Goal: Task Accomplishment & Management: Complete application form

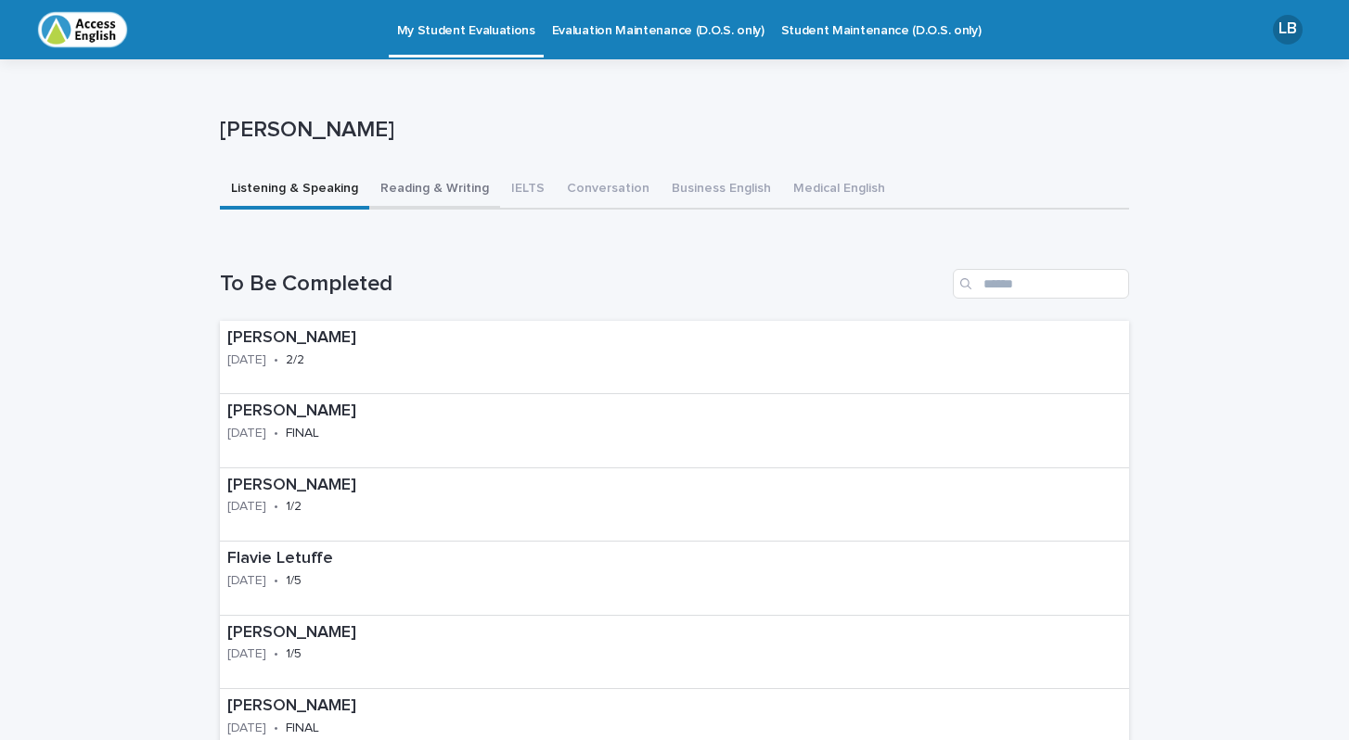
click at [404, 187] on button "Reading & Writing" at bounding box center [434, 190] width 131 height 39
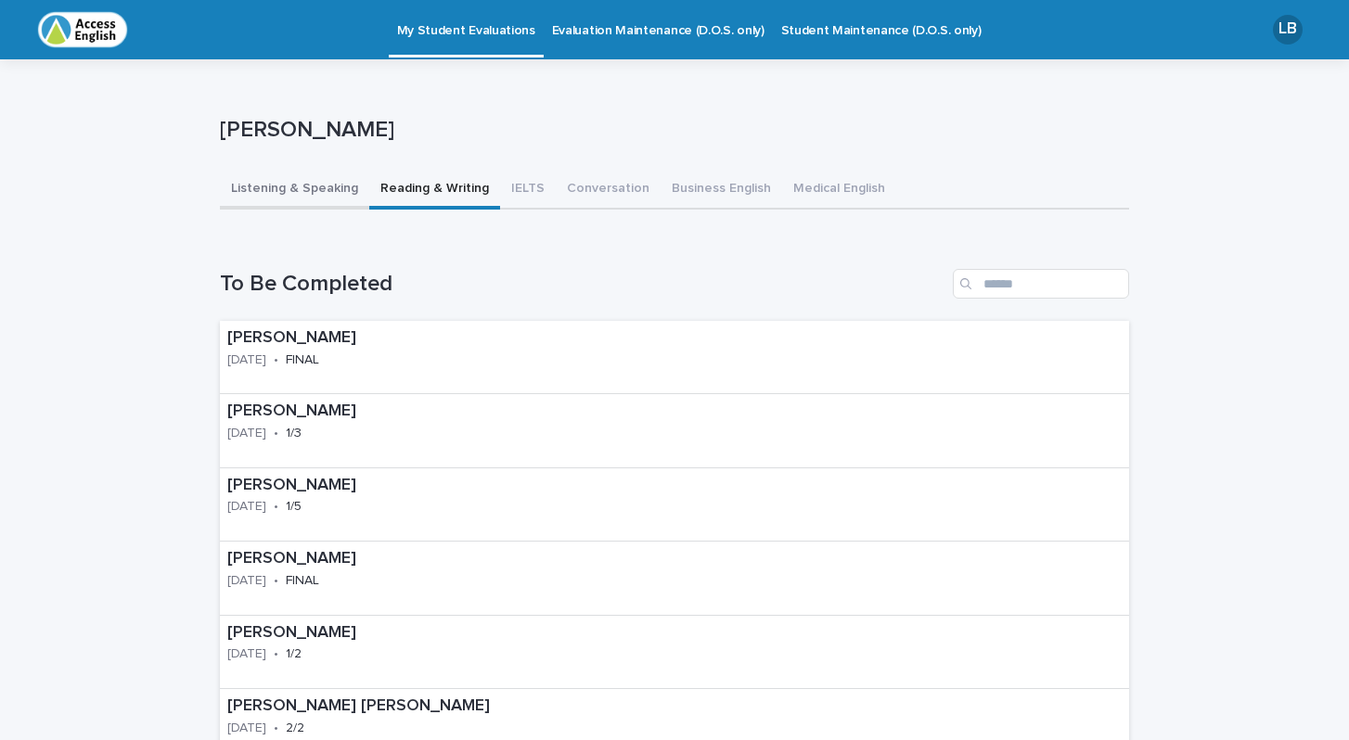
click at [302, 185] on button "Listening & Speaking" at bounding box center [294, 190] width 149 height 39
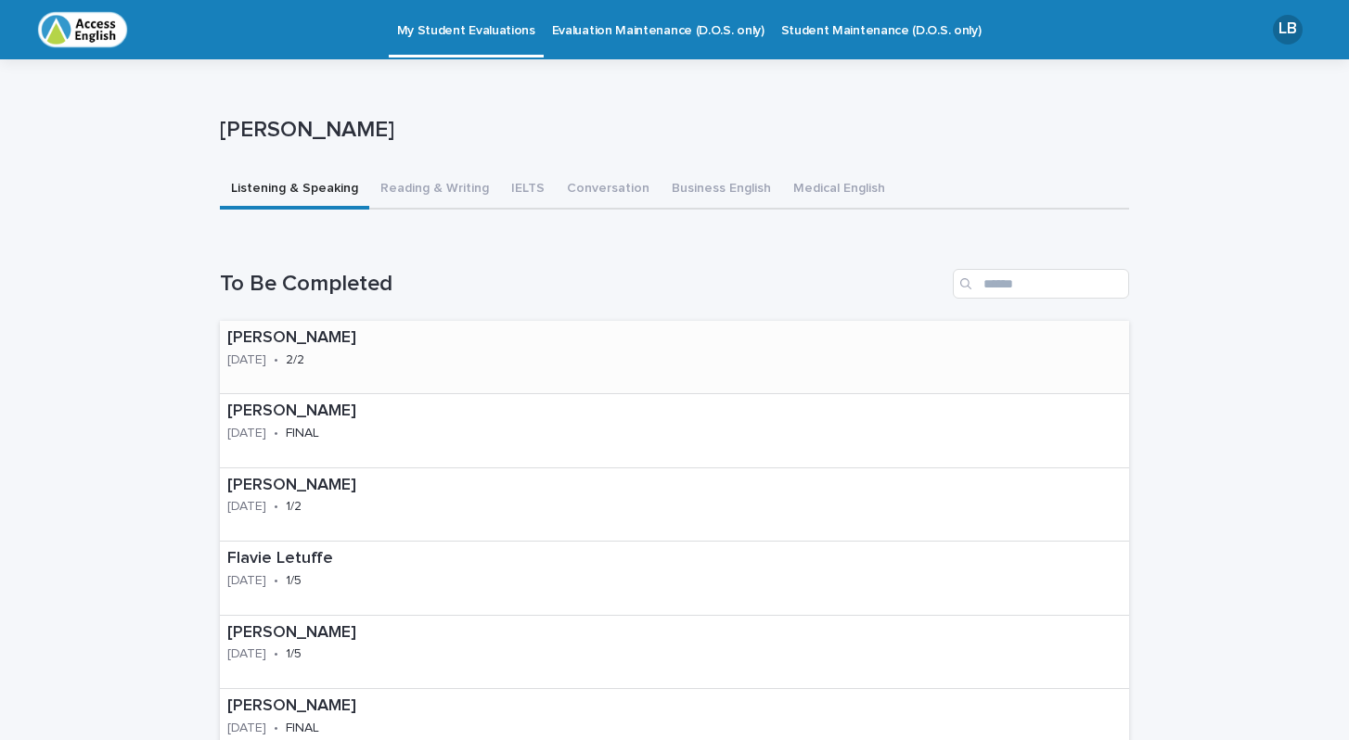
click at [247, 349] on div "[DATE]" at bounding box center [246, 358] width 39 height 19
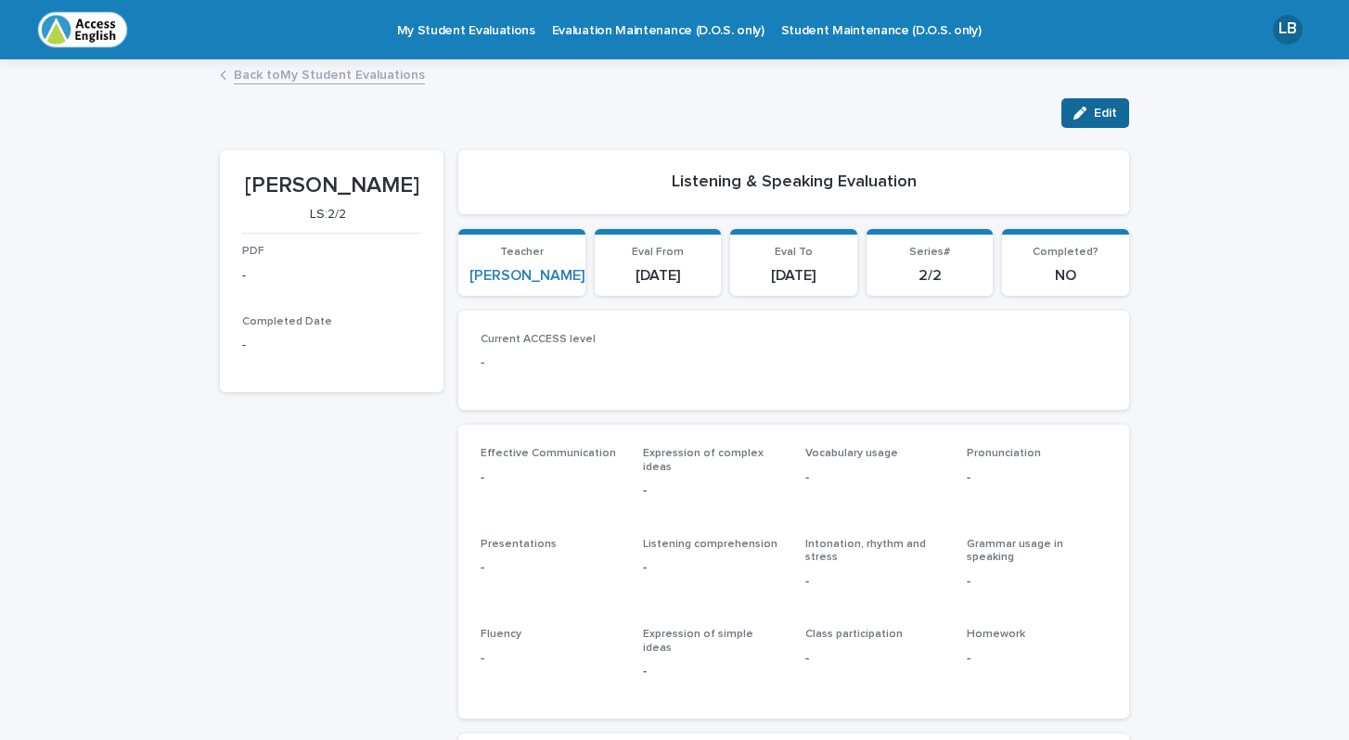
click at [1091, 111] on div "button" at bounding box center [1083, 113] width 20 height 13
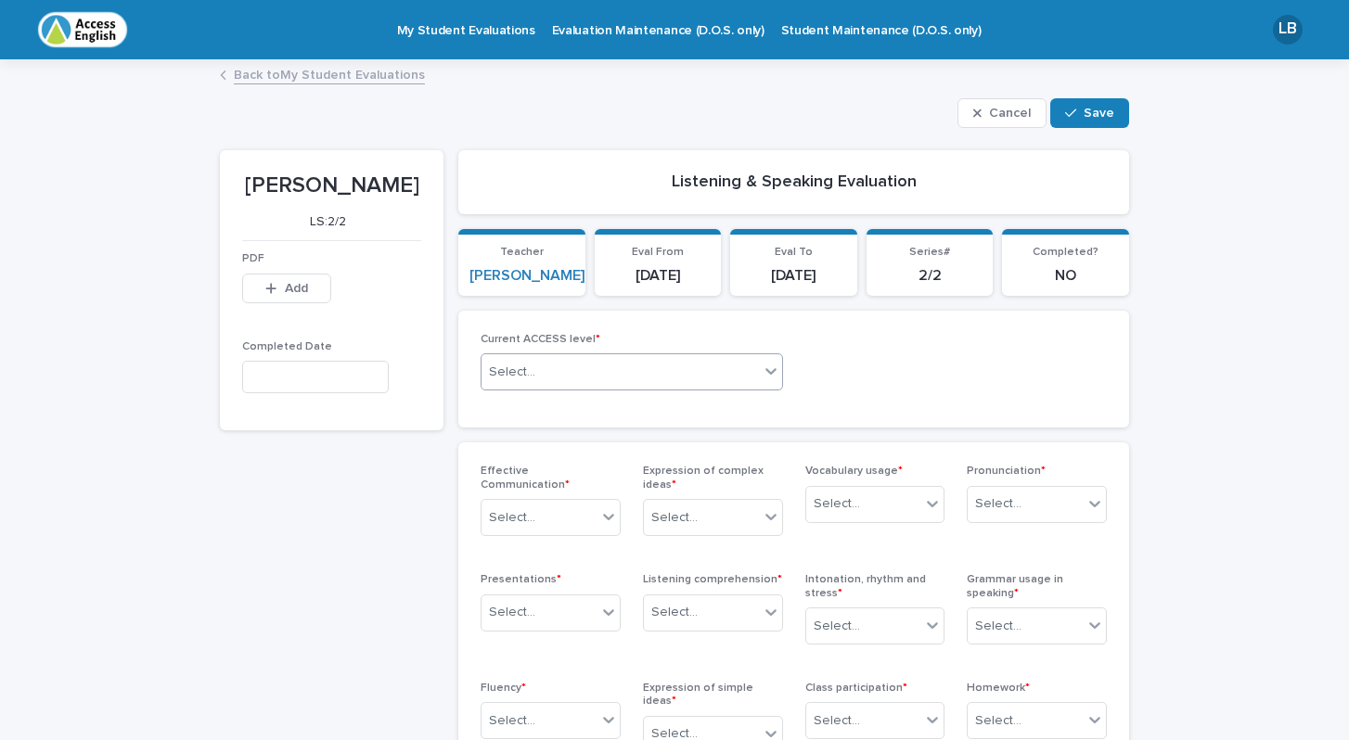
click at [772, 370] on icon at bounding box center [770, 372] width 11 height 6
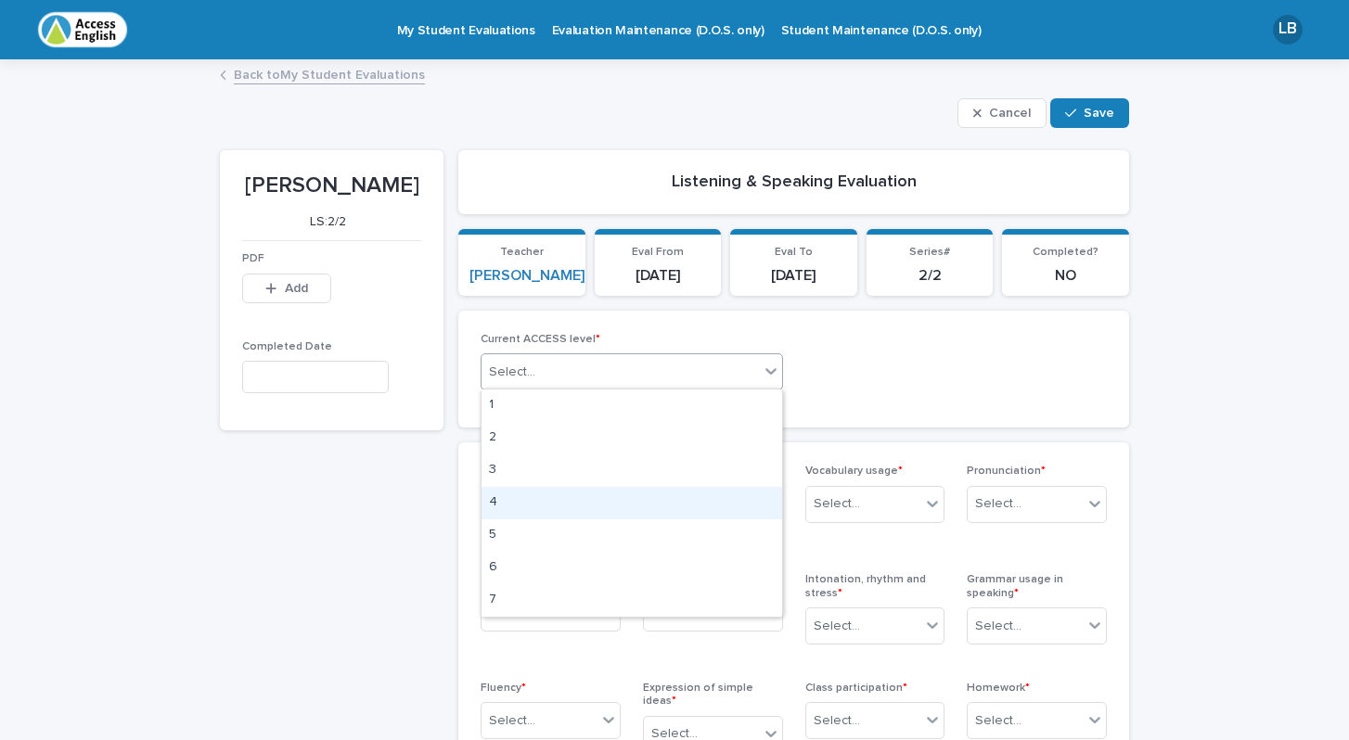
click at [528, 493] on div "4" at bounding box center [631, 503] width 301 height 32
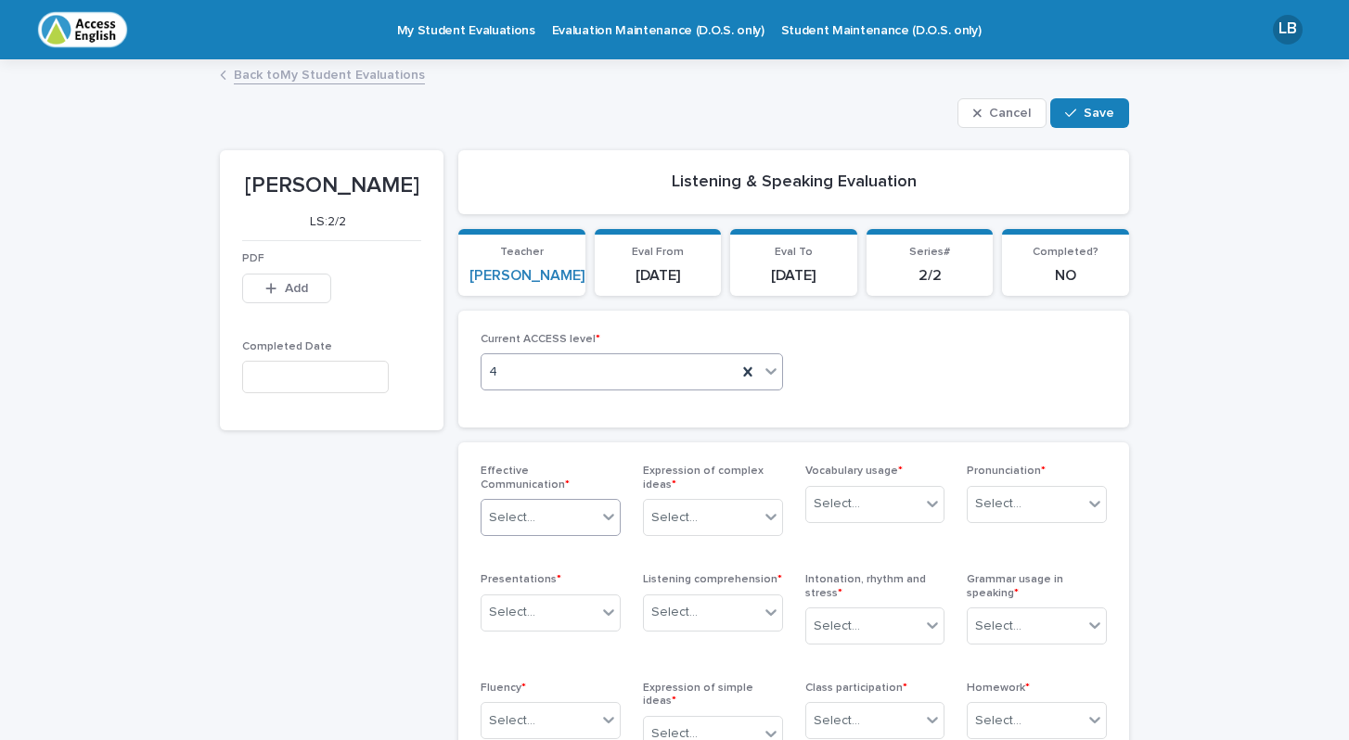
click at [613, 514] on icon at bounding box center [608, 517] width 11 height 6
click at [538, 595] on div "Good" at bounding box center [550, 602] width 138 height 32
click at [610, 616] on icon at bounding box center [608, 612] width 19 height 19
click at [502, 537] on div "Excellent" at bounding box center [550, 541] width 138 height 32
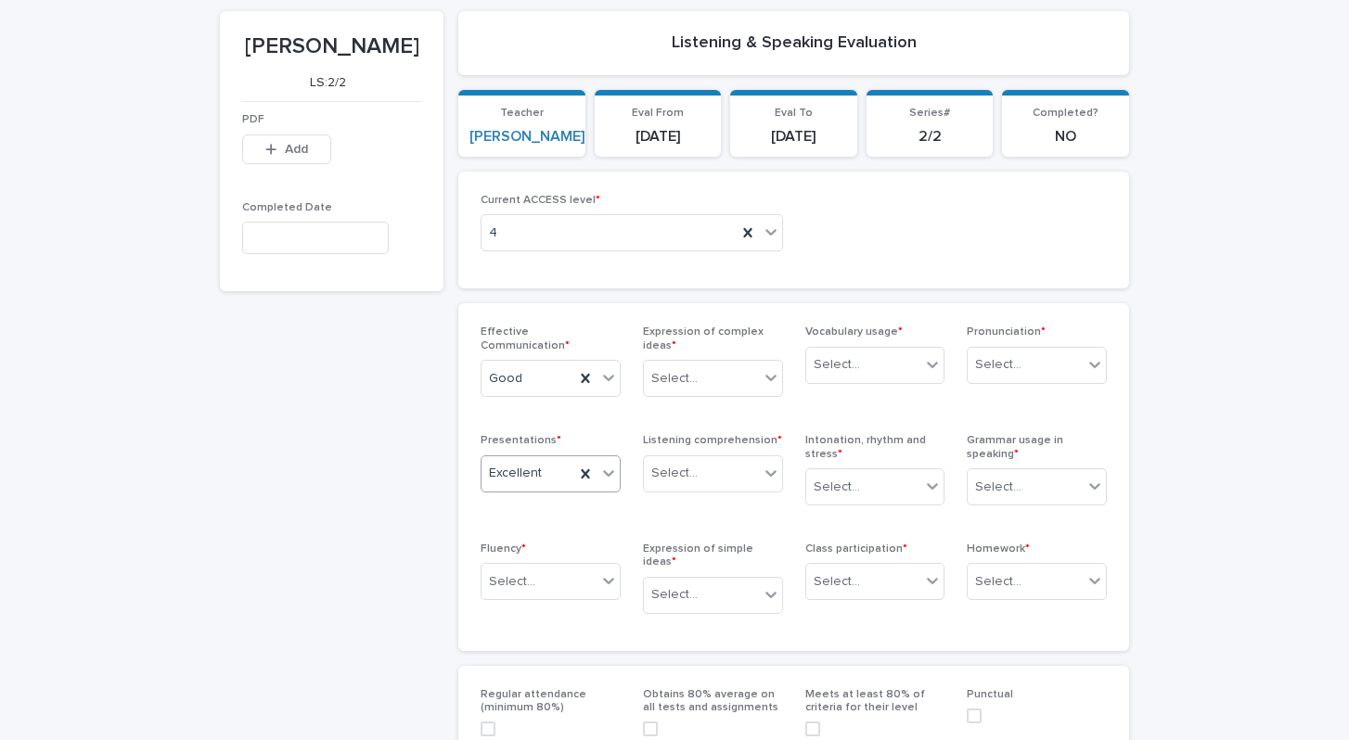
scroll to position [142, 0]
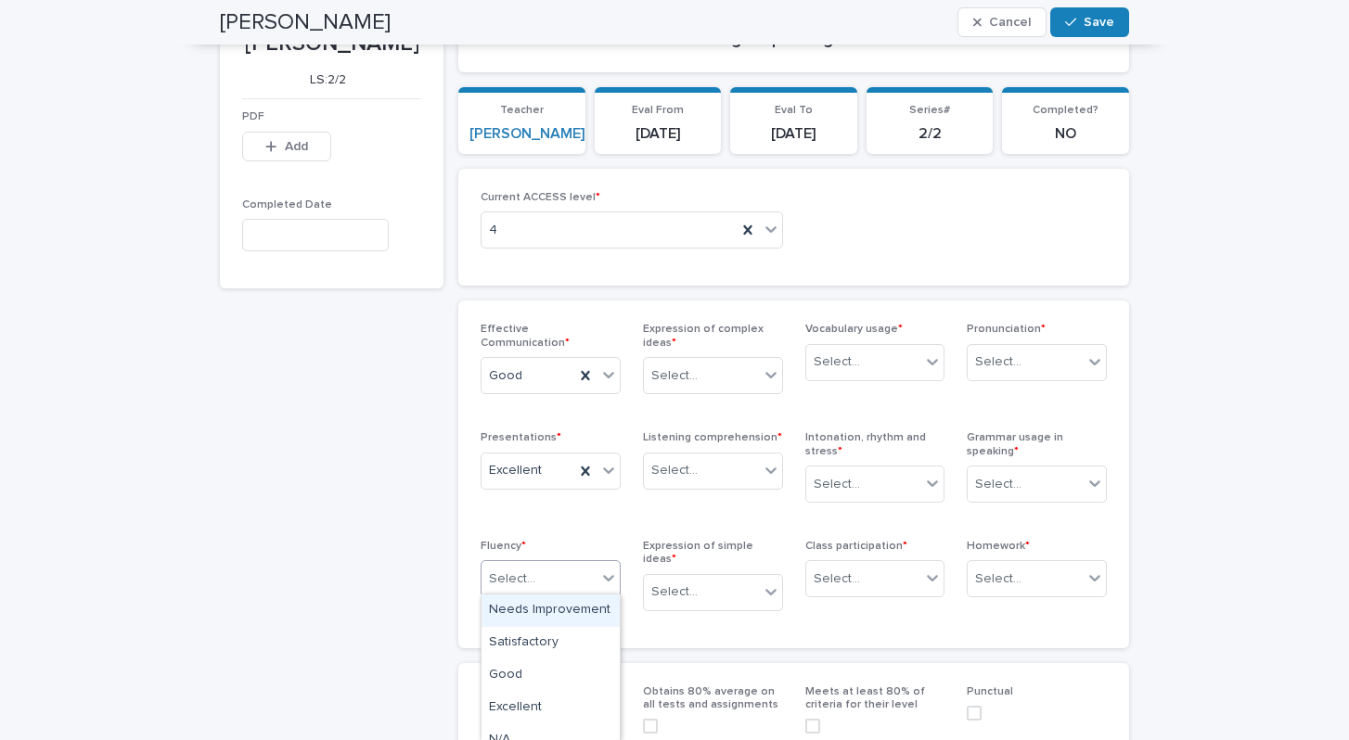
click at [600, 581] on icon at bounding box center [608, 578] width 19 height 19
click at [522, 663] on div "Good" at bounding box center [550, 676] width 138 height 32
click at [766, 583] on icon at bounding box center [771, 592] width 19 height 19
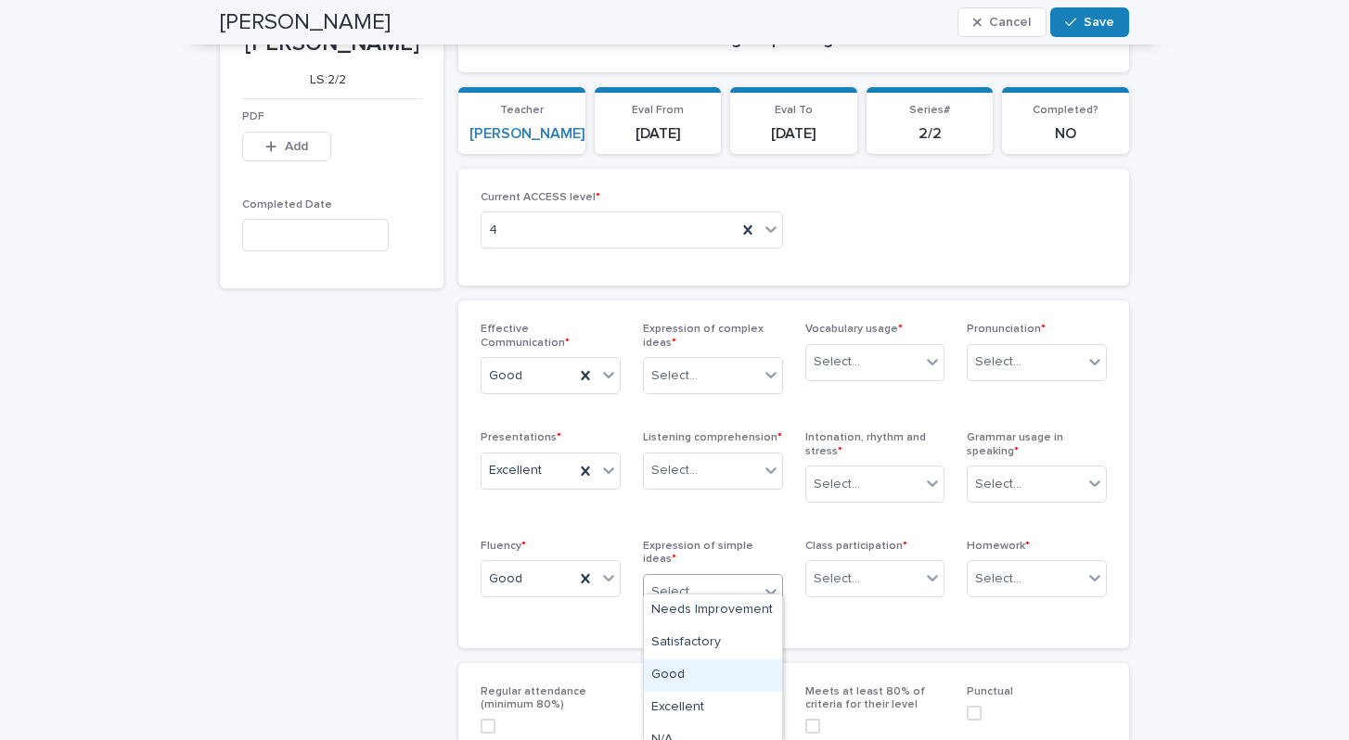
click at [682, 668] on div "Good" at bounding box center [713, 676] width 138 height 32
click at [776, 468] on icon at bounding box center [770, 471] width 11 height 6
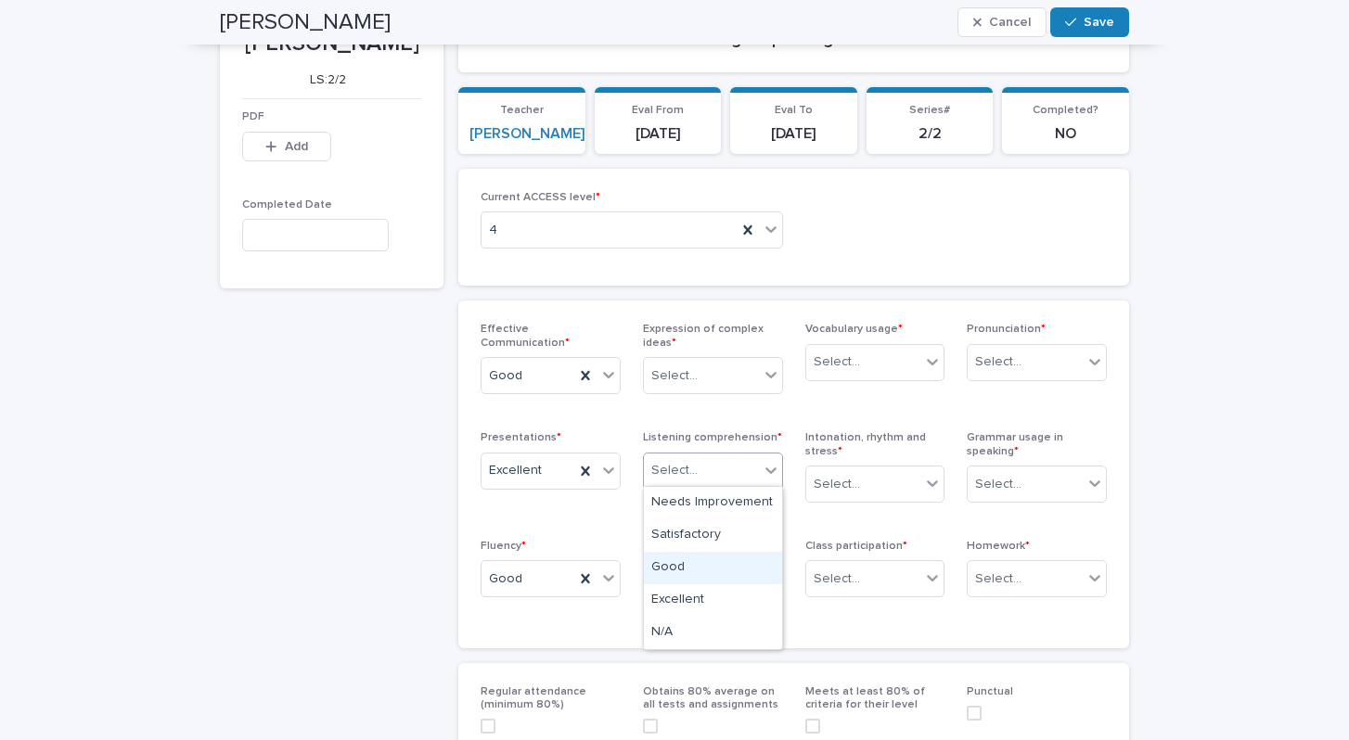
click at [679, 572] on div "Good" at bounding box center [713, 568] width 138 height 32
click at [776, 367] on icon at bounding box center [771, 375] width 19 height 19
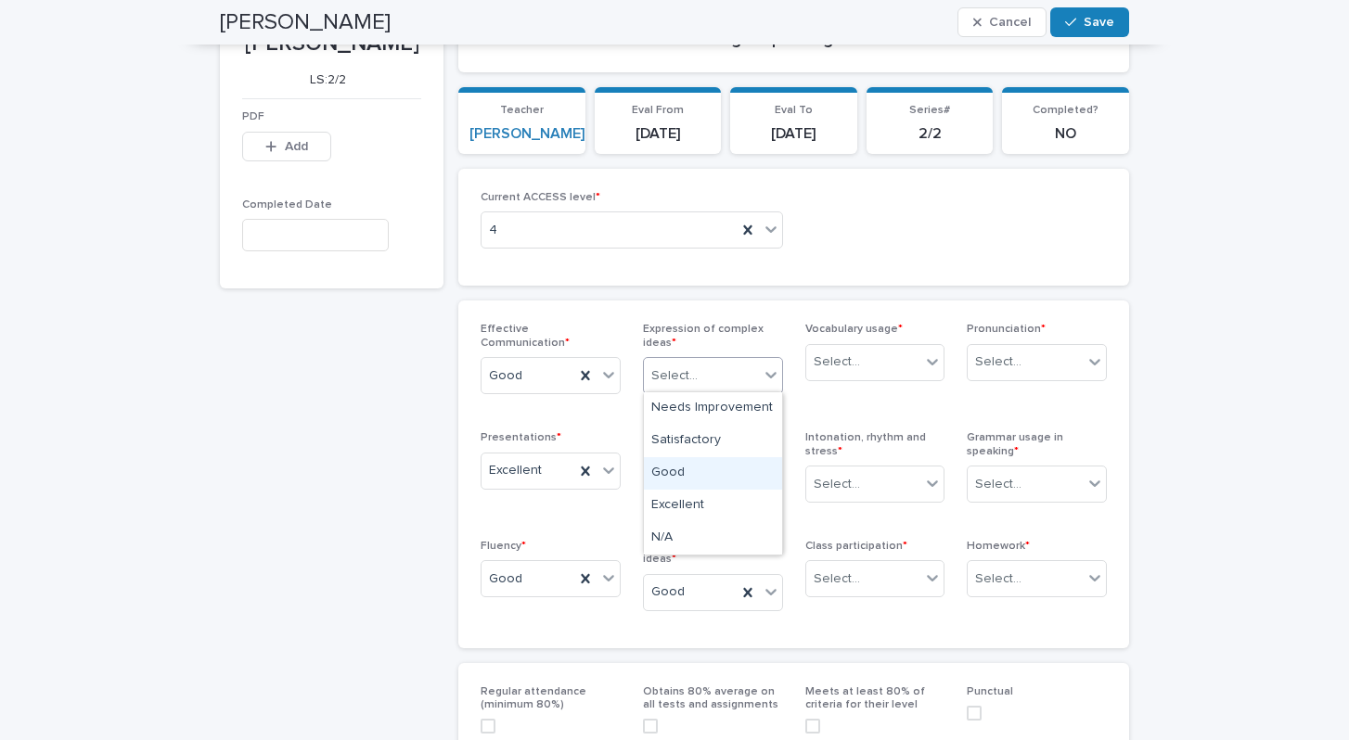
click at [686, 467] on div "Good" at bounding box center [713, 473] width 138 height 32
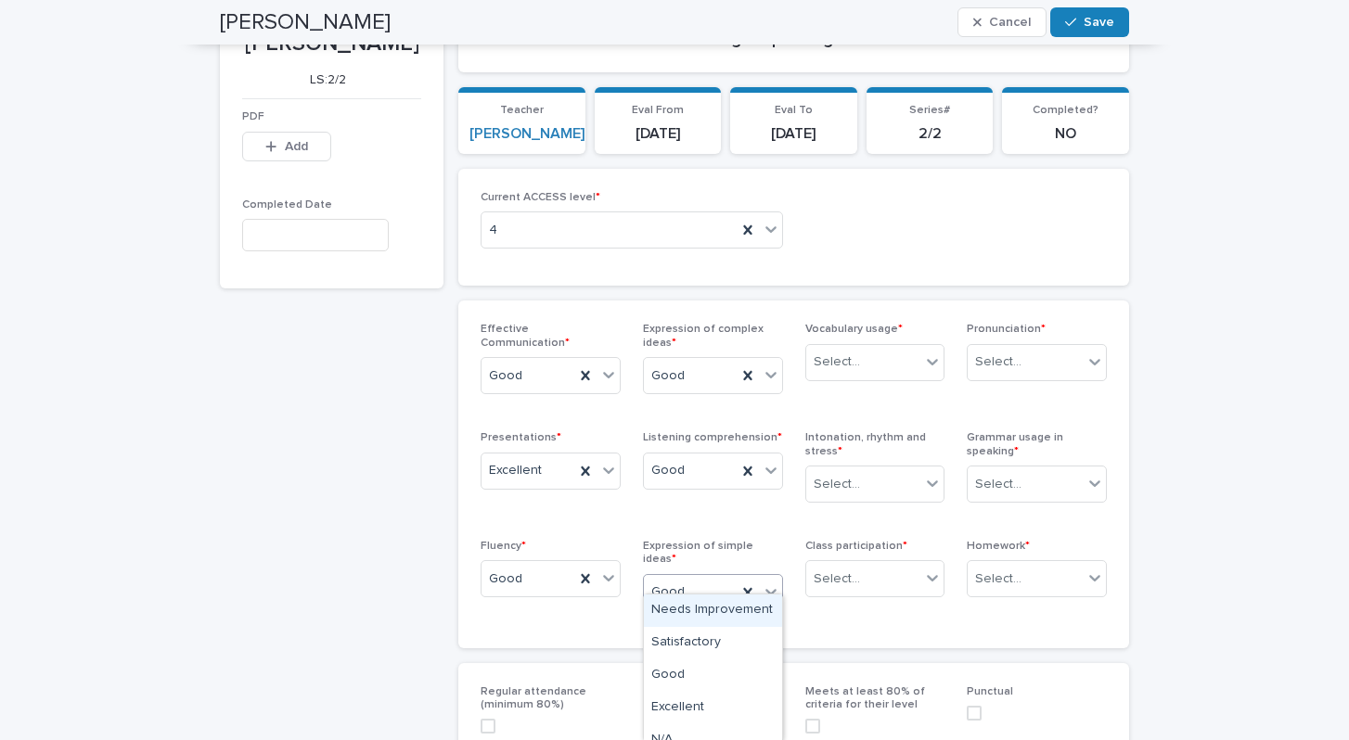
click at [772, 589] on icon at bounding box center [770, 592] width 11 height 6
click at [927, 574] on icon at bounding box center [932, 578] width 19 height 19
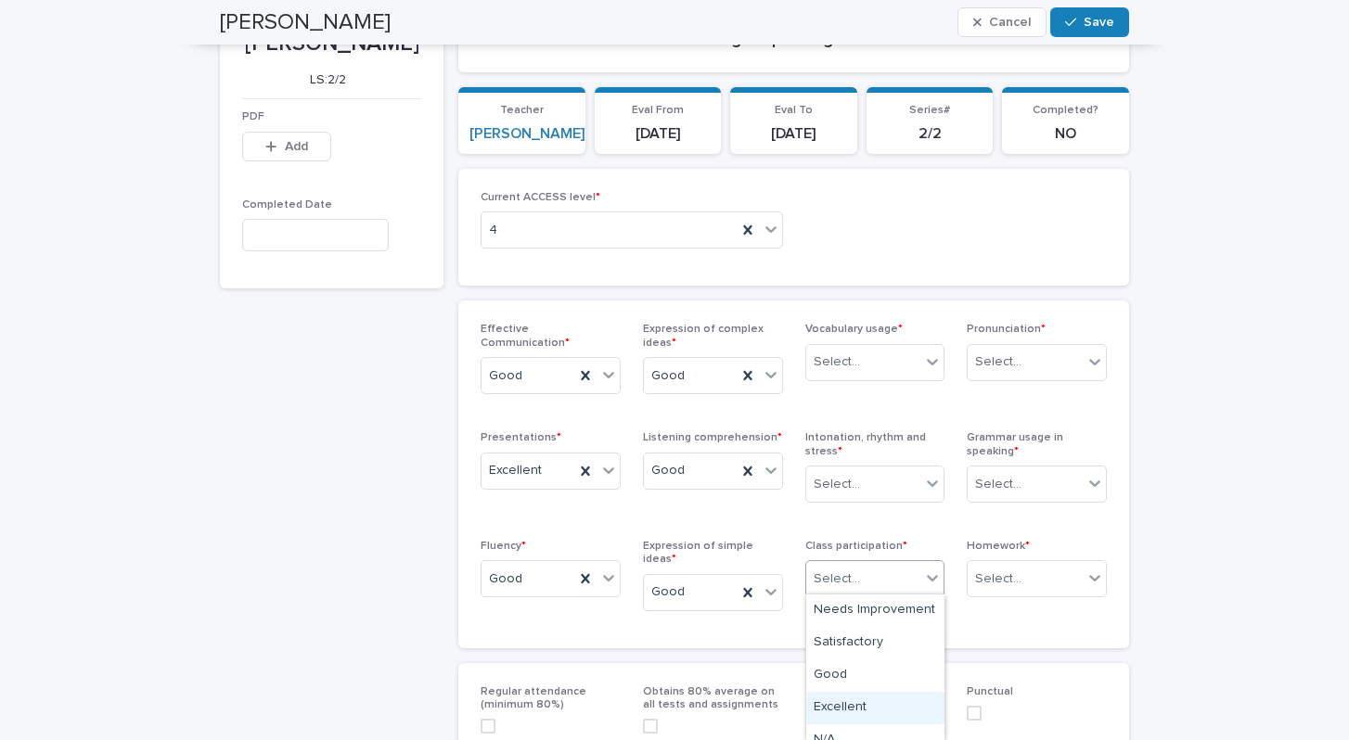
click at [872, 694] on div "Excellent" at bounding box center [875, 708] width 138 height 32
click at [767, 589] on icon at bounding box center [770, 592] width 11 height 6
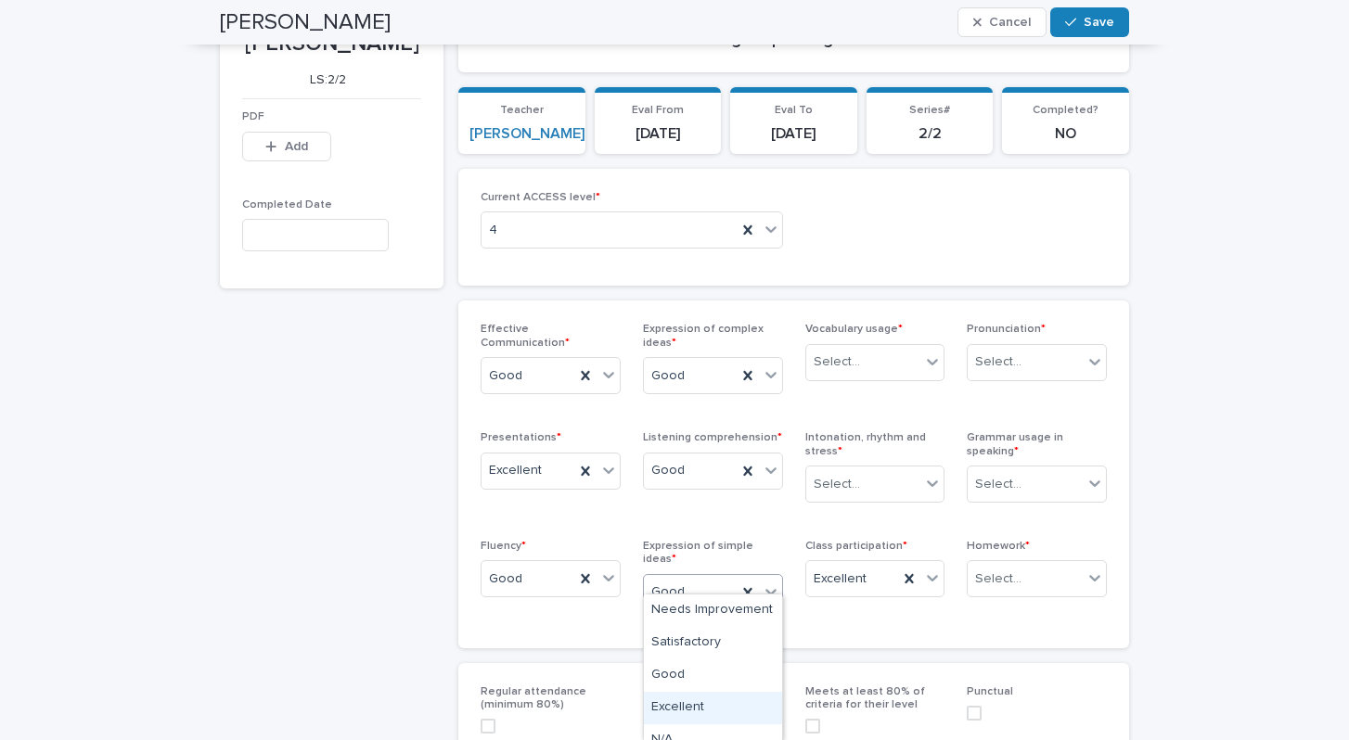
click at [721, 701] on div "Excellent" at bounding box center [713, 708] width 138 height 32
click at [932, 481] on icon at bounding box center [932, 483] width 19 height 19
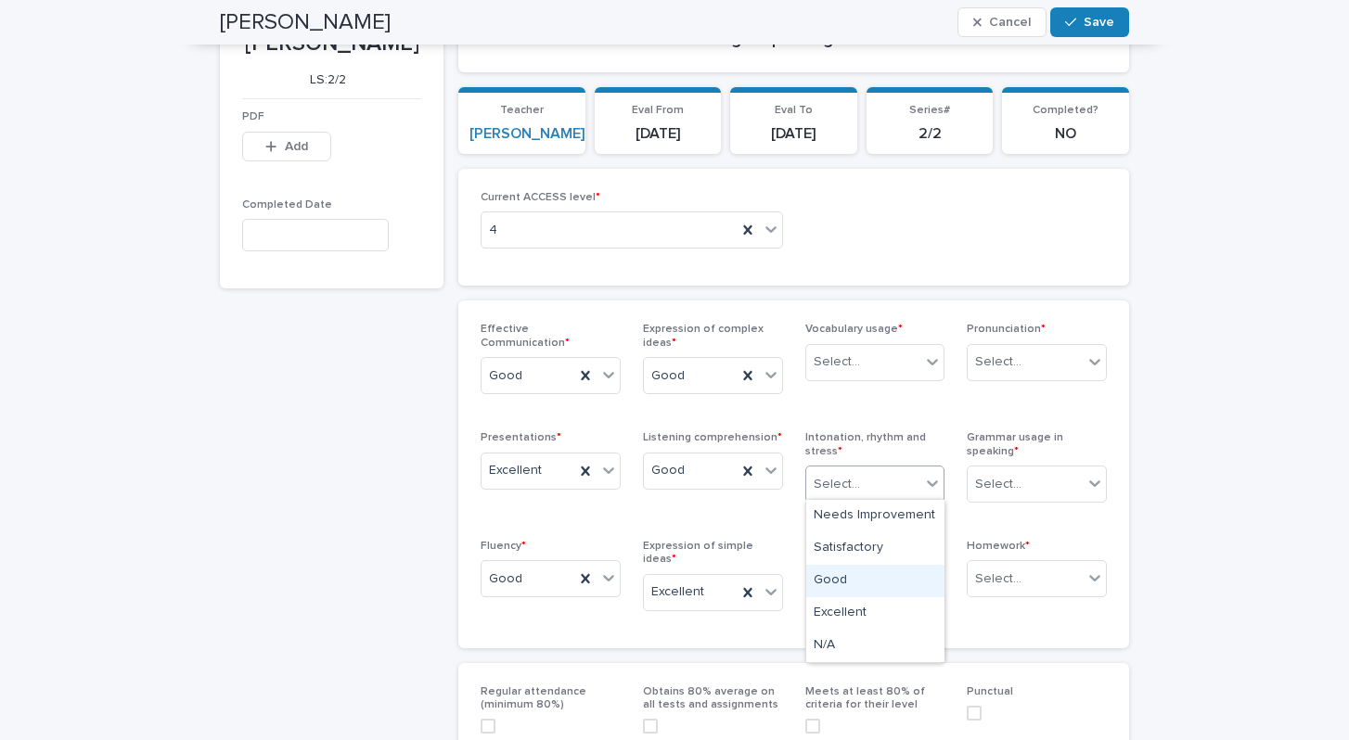
click at [854, 580] on div "Good" at bounding box center [875, 581] width 138 height 32
click at [932, 364] on icon at bounding box center [932, 362] width 19 height 19
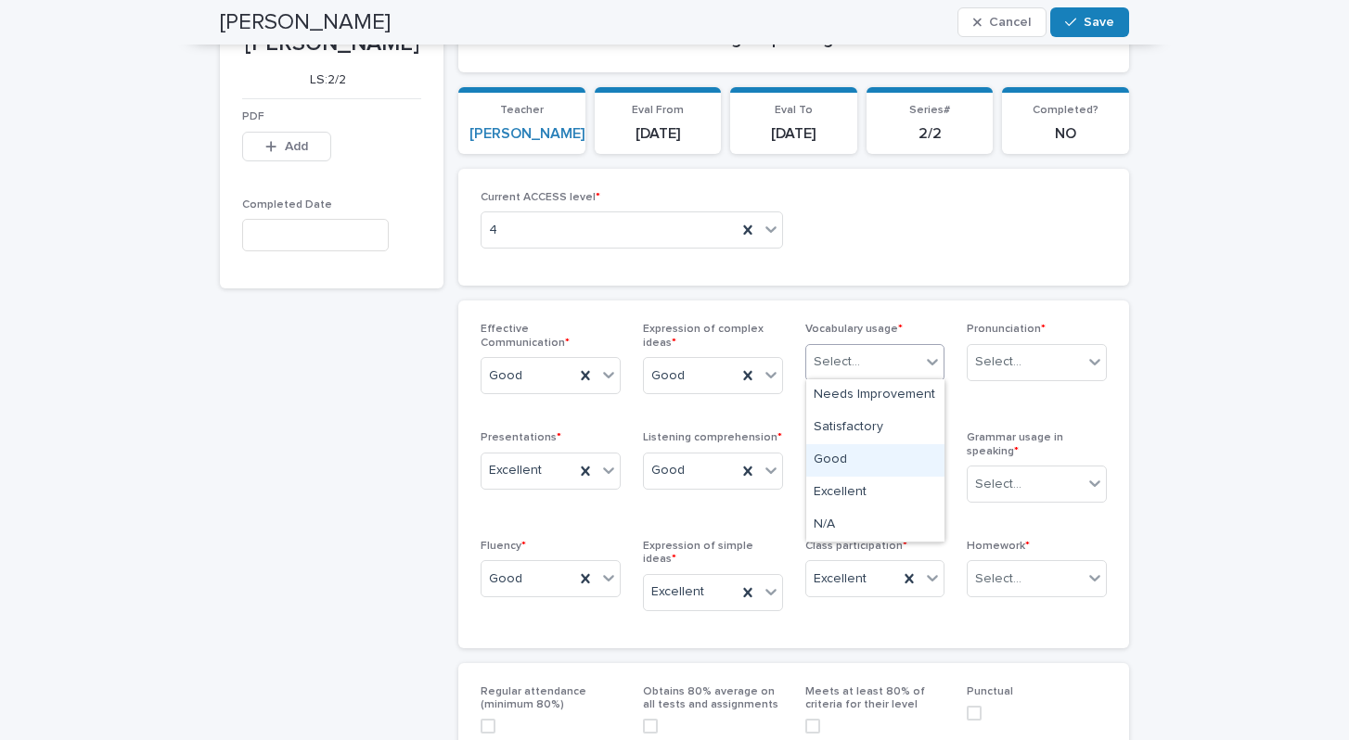
click at [852, 462] on div "Good" at bounding box center [875, 460] width 138 height 32
click at [1093, 358] on icon at bounding box center [1094, 362] width 19 height 19
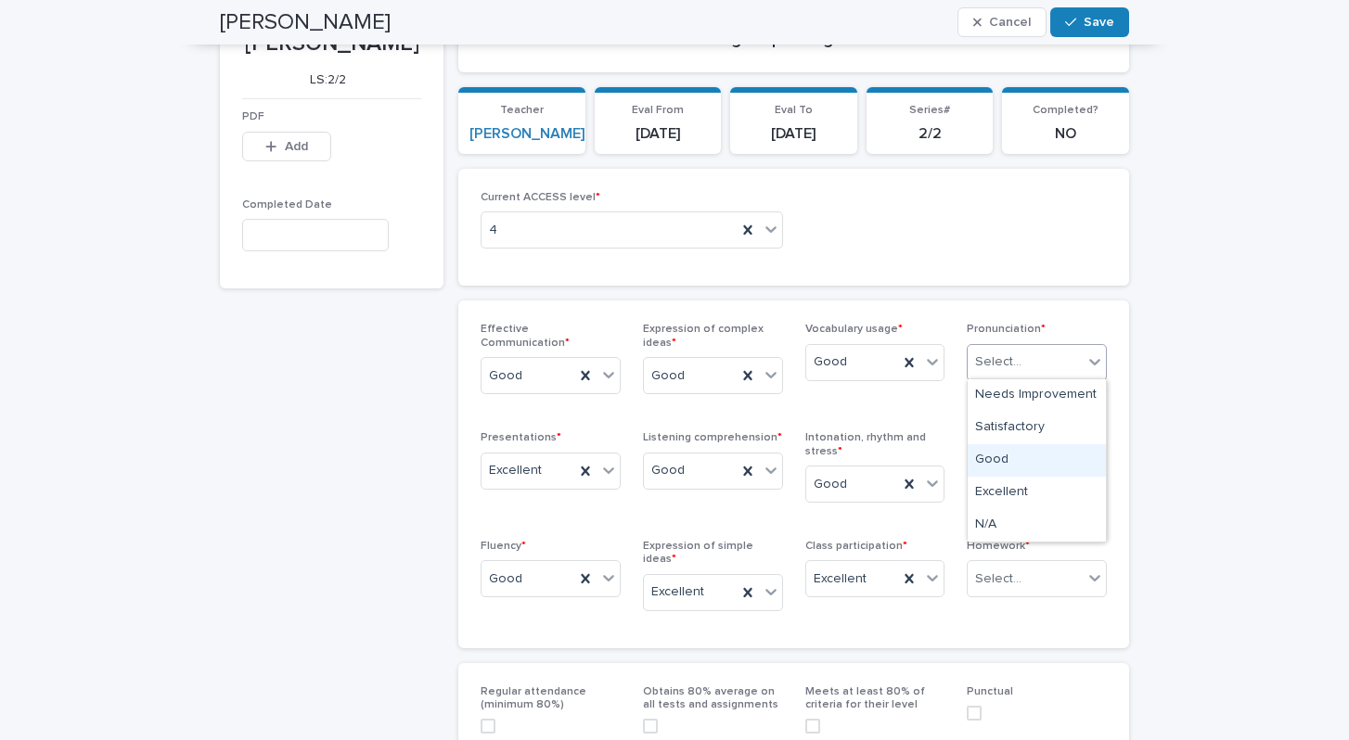
click at [1008, 467] on div "Good" at bounding box center [1037, 460] width 138 height 32
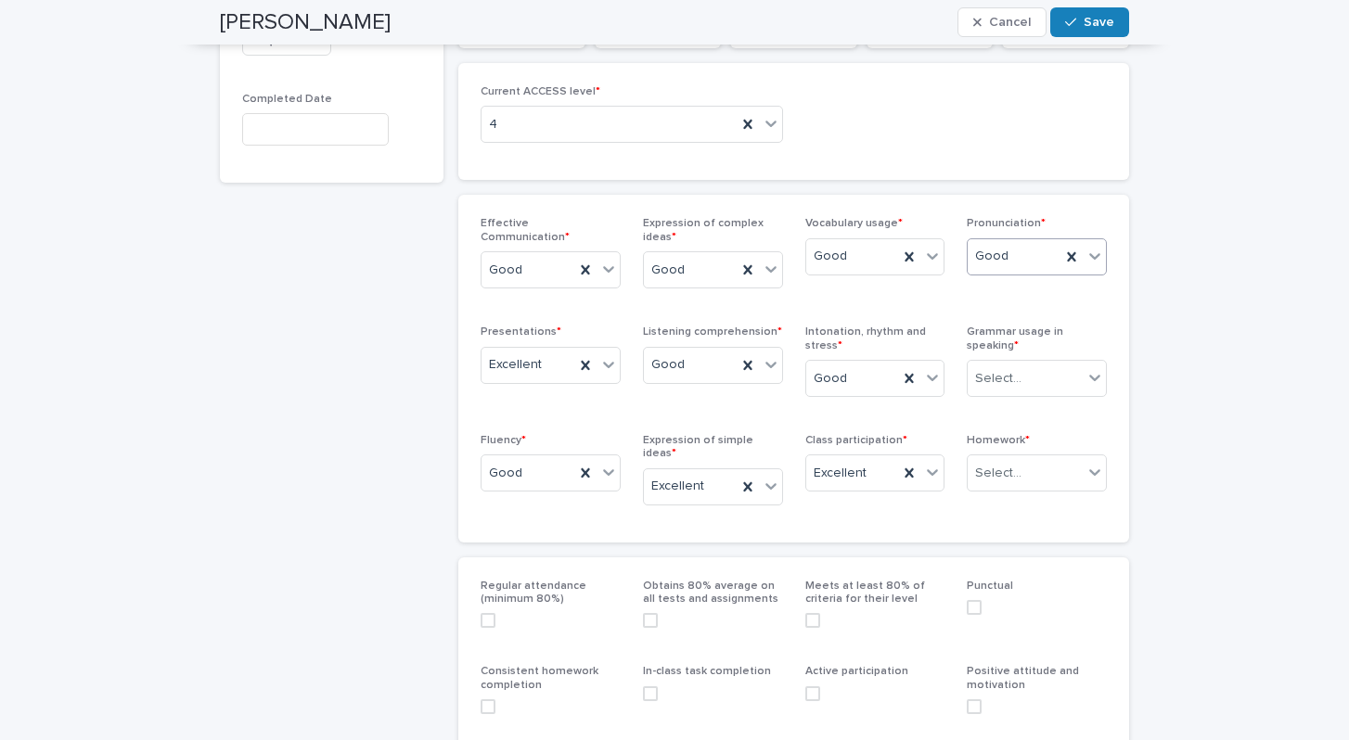
scroll to position [250, 0]
click at [1100, 381] on div at bounding box center [1095, 375] width 22 height 33
click at [990, 475] on div "Good" at bounding box center [1037, 473] width 138 height 32
click at [1091, 469] on icon at bounding box center [1094, 472] width 11 height 6
click at [995, 596] on div "Excellent" at bounding box center [1037, 600] width 138 height 32
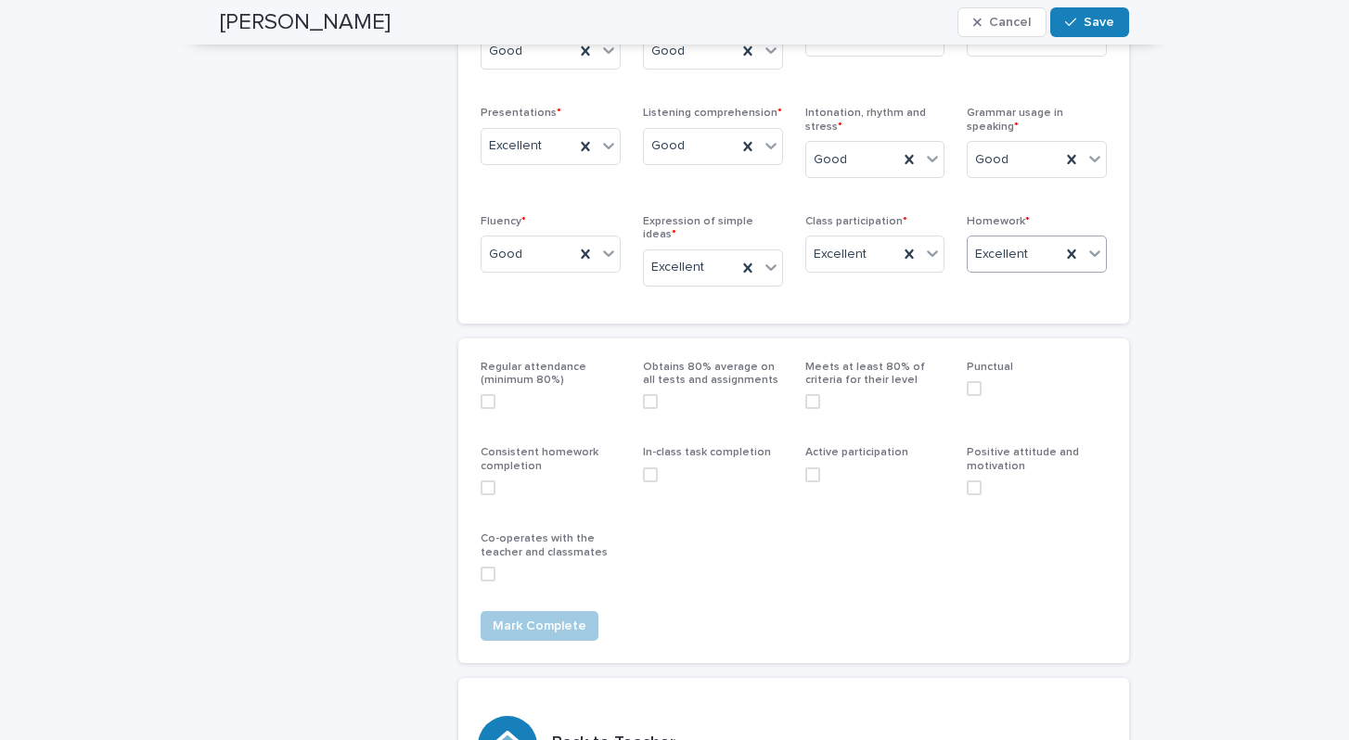
scroll to position [489, 0]
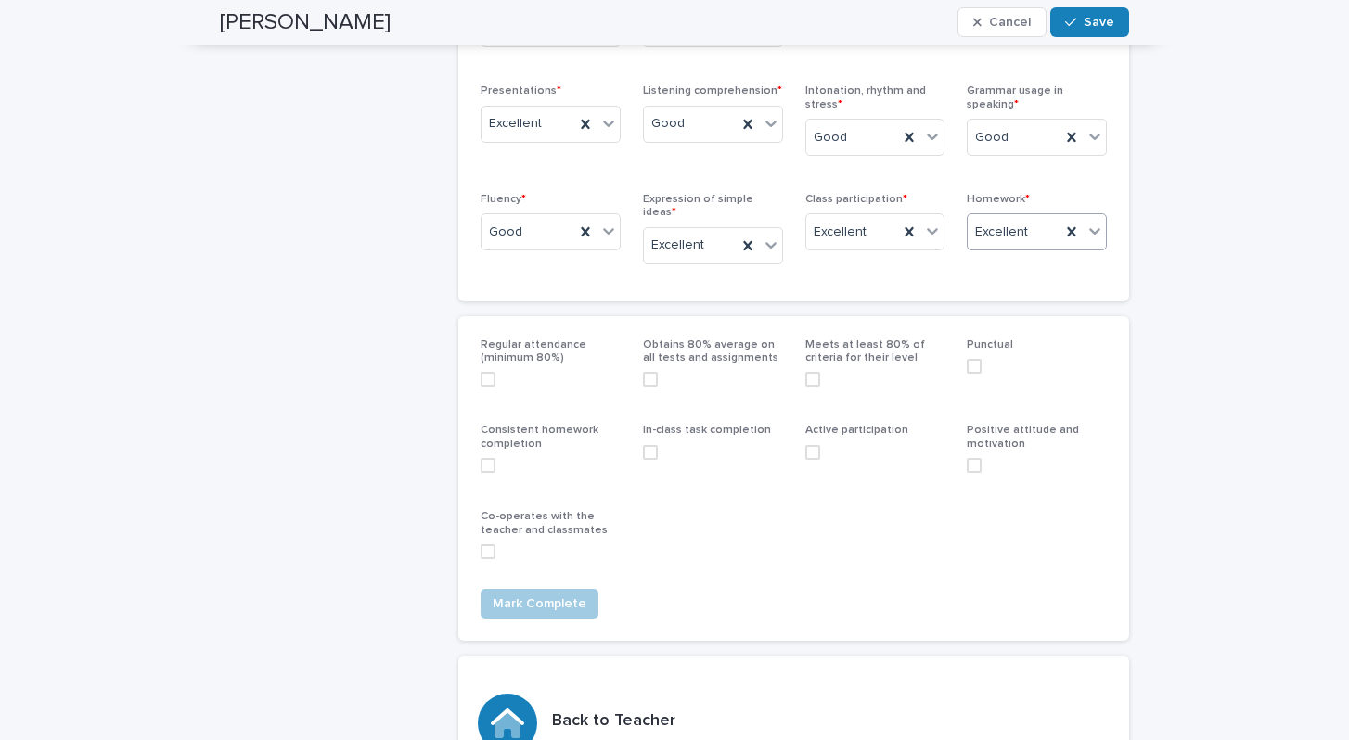
click at [490, 372] on span at bounding box center [488, 379] width 15 height 15
click at [489, 458] on span at bounding box center [488, 465] width 15 height 15
click at [487, 545] on span at bounding box center [488, 552] width 15 height 15
click at [651, 445] on span at bounding box center [650, 452] width 15 height 15
click at [652, 372] on span at bounding box center [650, 379] width 15 height 15
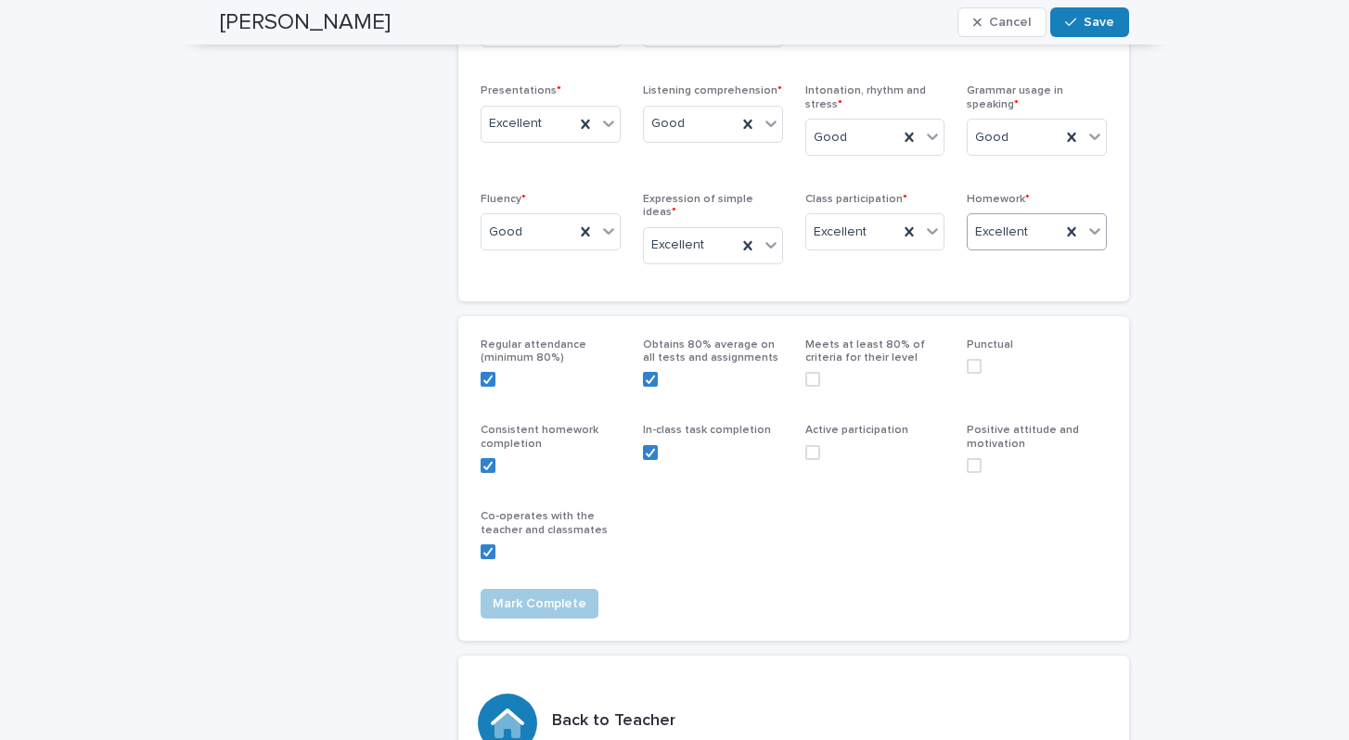
click at [815, 445] on span at bounding box center [812, 452] width 15 height 15
click at [973, 458] on span at bounding box center [974, 465] width 15 height 15
click at [975, 359] on span at bounding box center [974, 366] width 15 height 15
click at [1091, 33] on button "Save" at bounding box center [1089, 22] width 79 height 30
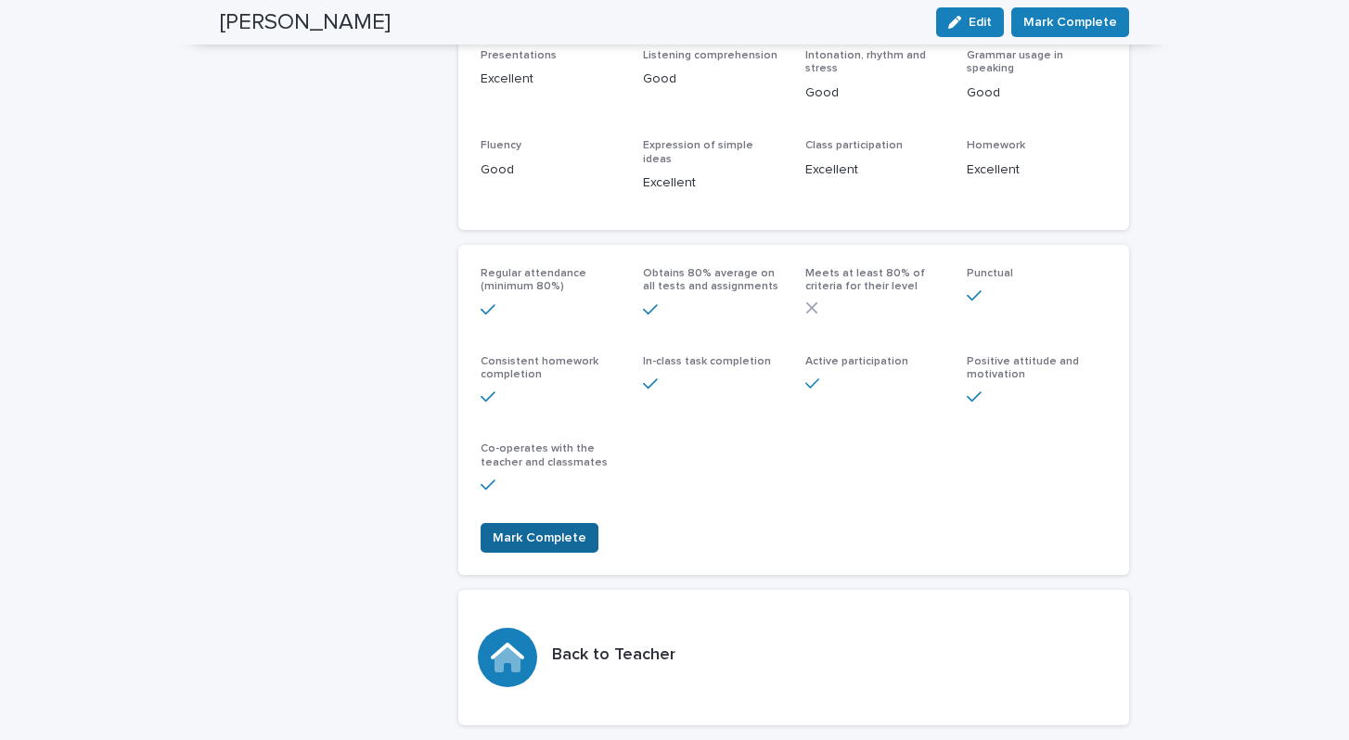
click at [541, 529] on span "Mark Complete" at bounding box center [540, 538] width 94 height 19
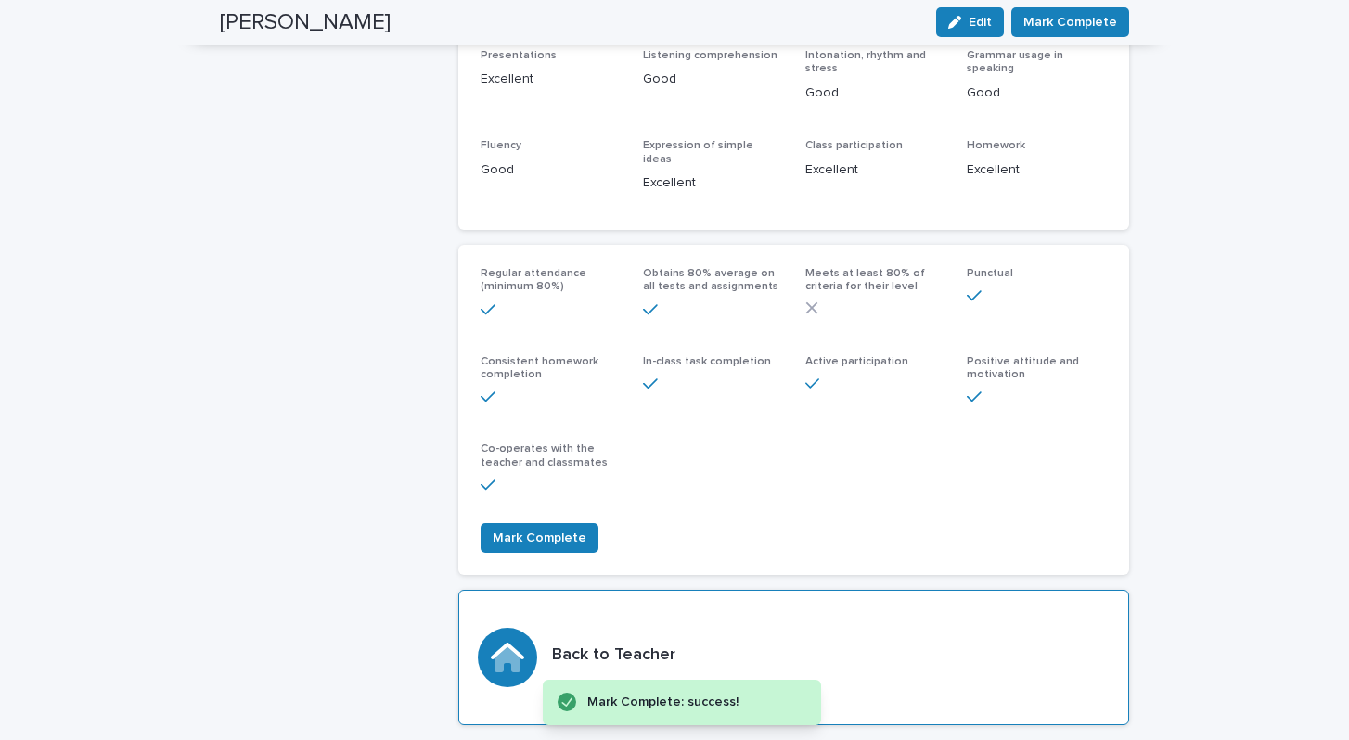
click at [521, 643] on icon at bounding box center [507, 651] width 33 height 17
